Goal: Task Accomplishment & Management: Manage account settings

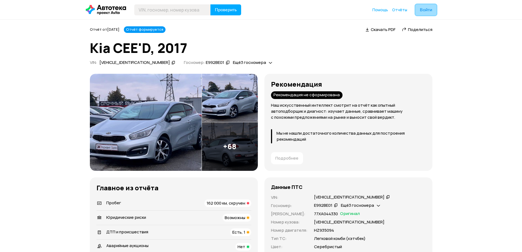
click at [428, 10] on span "Войти" at bounding box center [426, 10] width 12 height 4
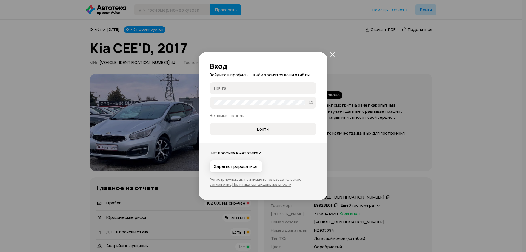
click at [237, 90] on input "Почта" at bounding box center [264, 87] width 100 height 5
click at [241, 86] on input "Почта" at bounding box center [264, 87] width 100 height 5
click at [334, 52] on icon "закрыть" at bounding box center [332, 54] width 5 height 5
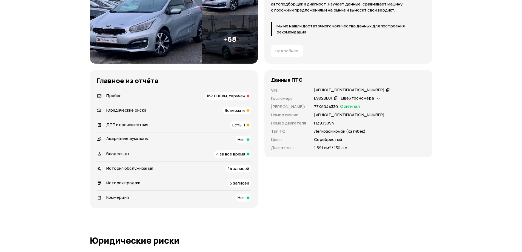
scroll to position [137, 0]
